Goal: Task Accomplishment & Management: Manage account settings

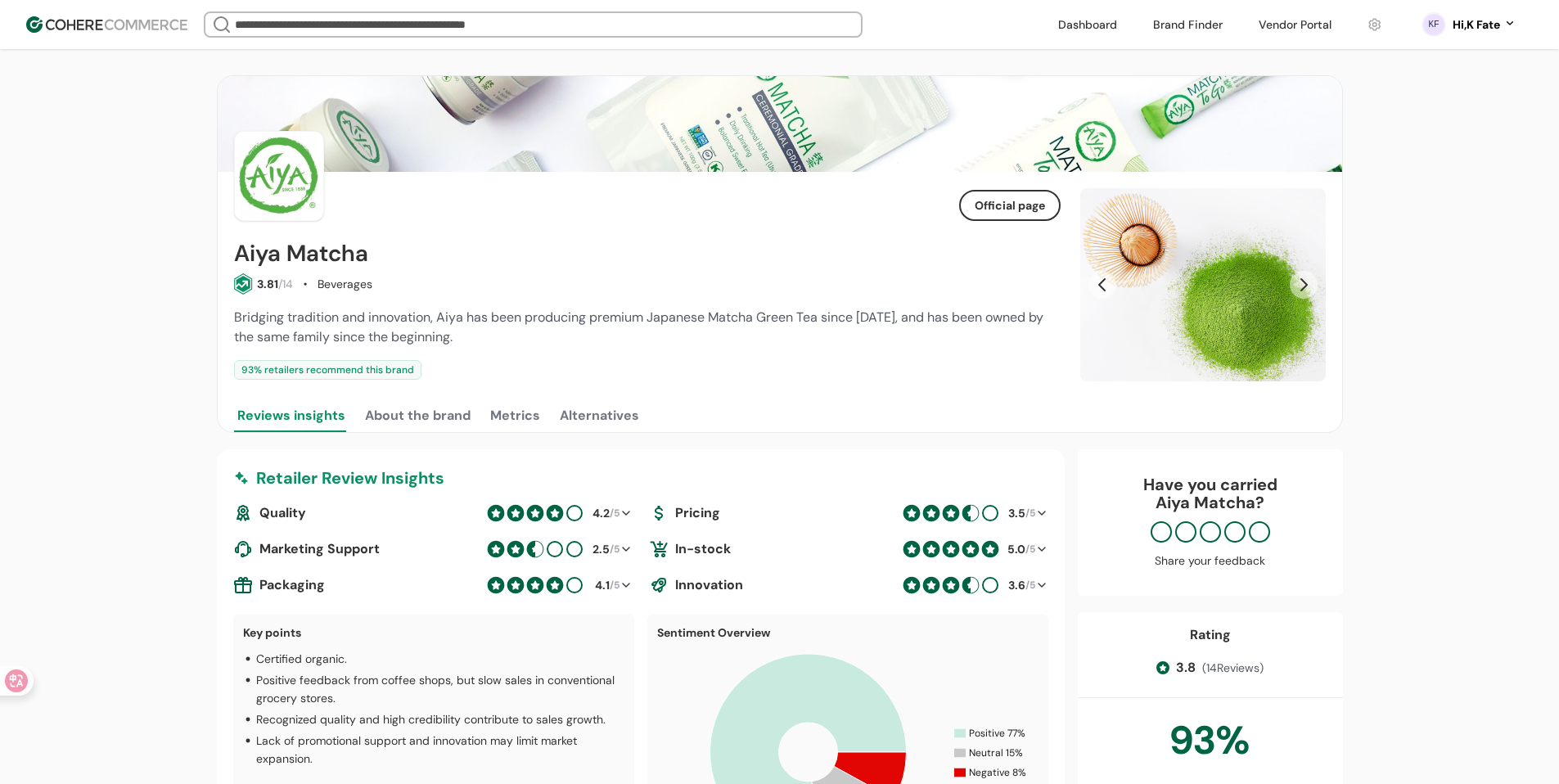
scroll to position [78, 0]
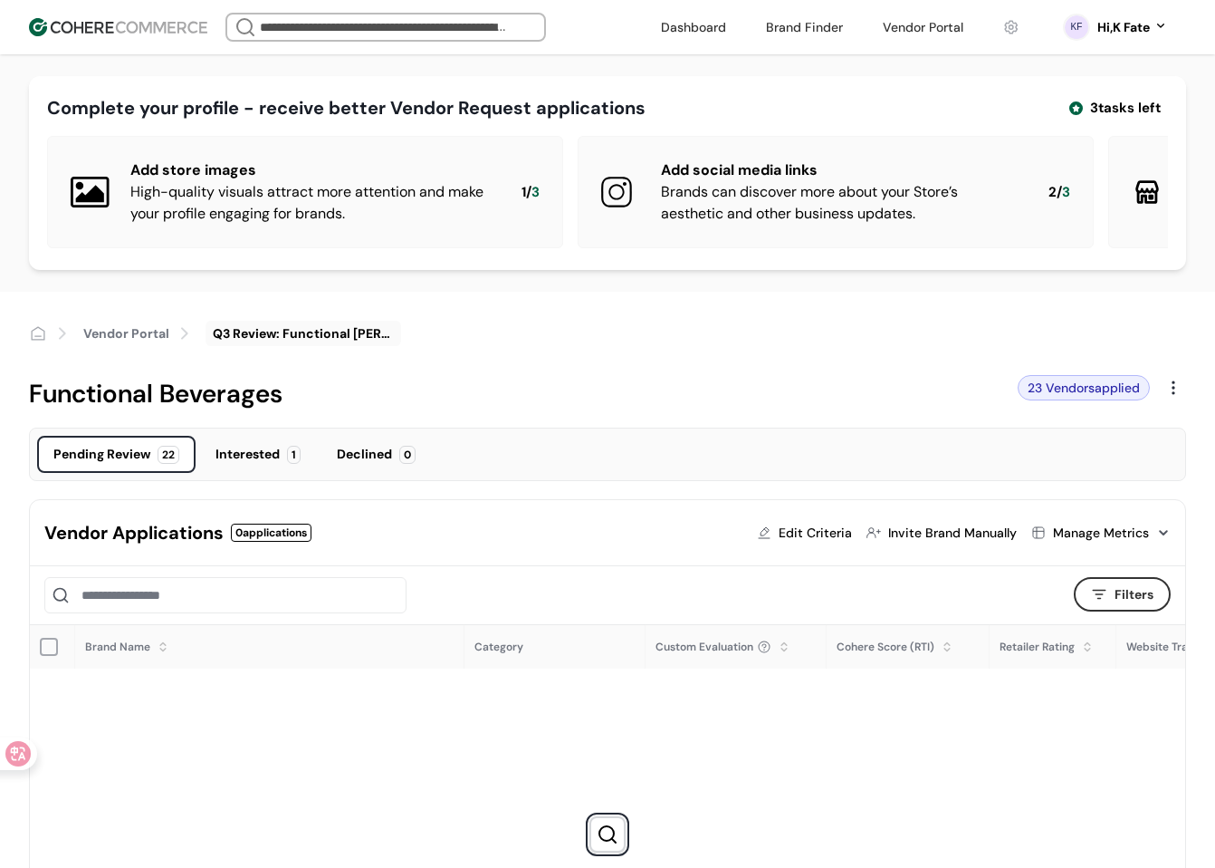
click at [1205, 309] on div "Vendor Portal Q3 Review: Functional bev Functional Beverages 23 Vendors applied" at bounding box center [607, 360] width 1215 height 136
click at [1127, 34] on div "Hi, K Fate" at bounding box center [1124, 27] width 53 height 19
click at [1037, 213] on link at bounding box center [1084, 208] width 259 height 44
